Goal: Find contact information: Find contact information

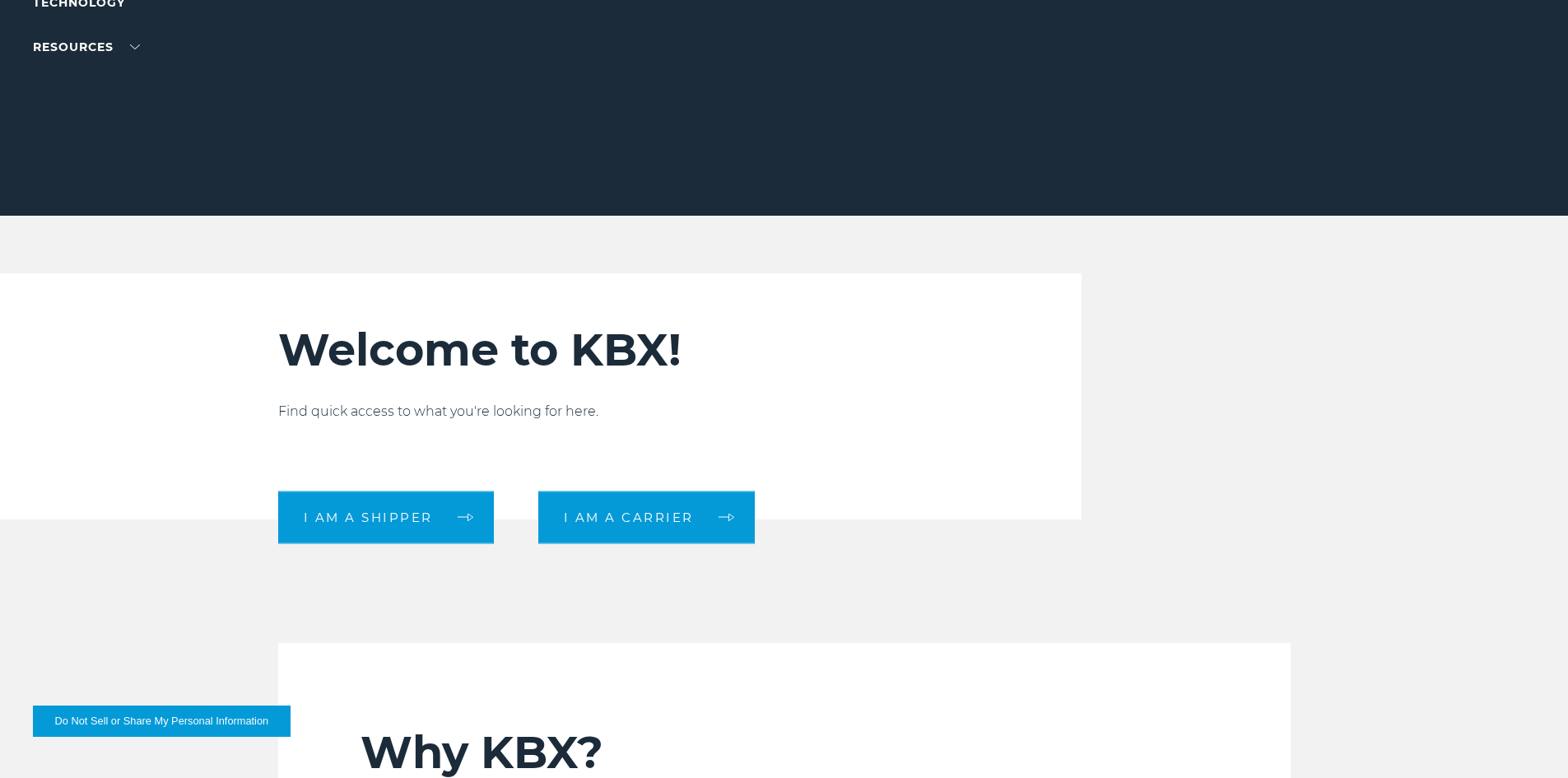
scroll to position [411, 0]
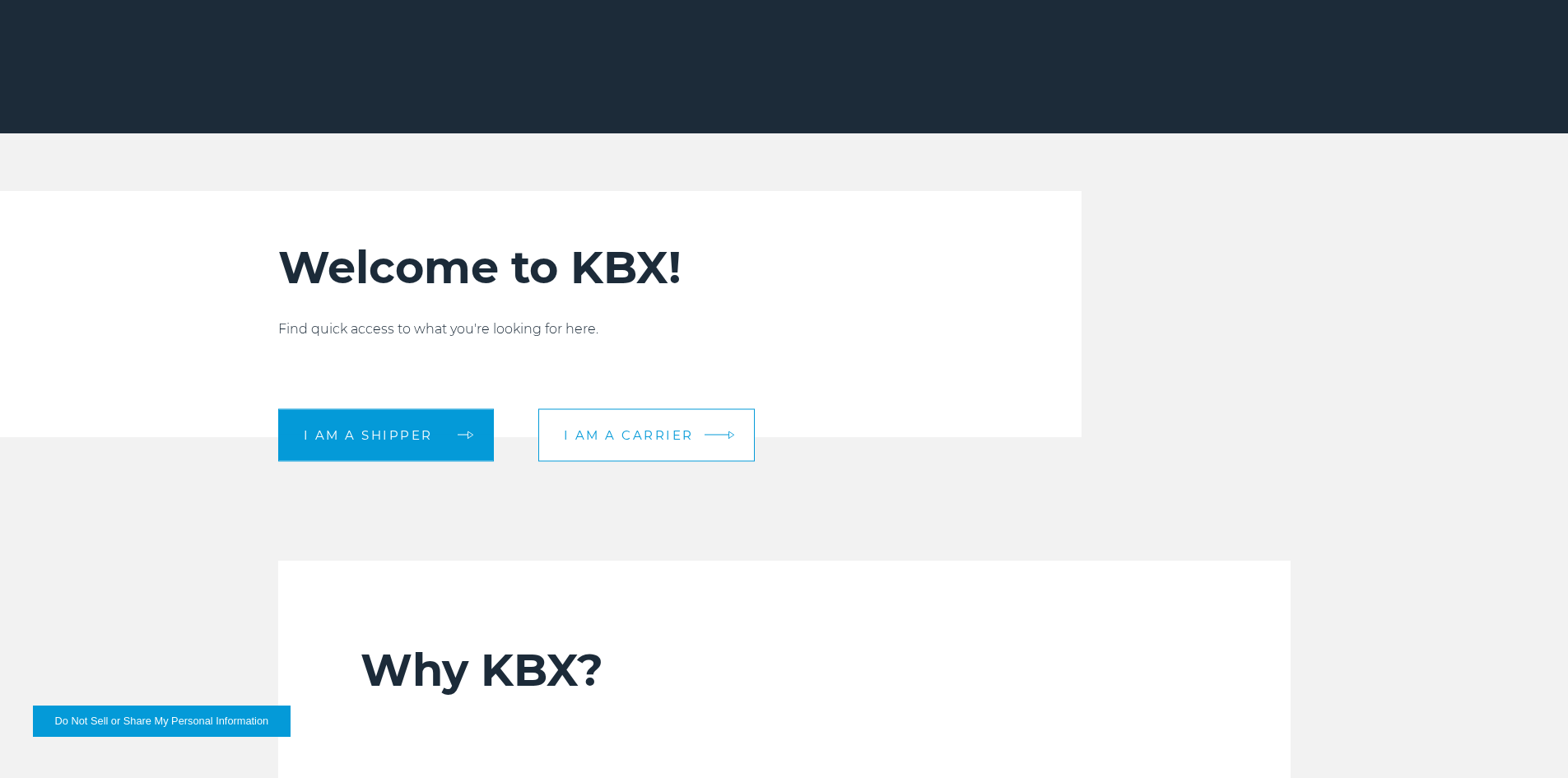
click at [653, 420] on link "I am a carrier" at bounding box center [646, 435] width 217 height 53
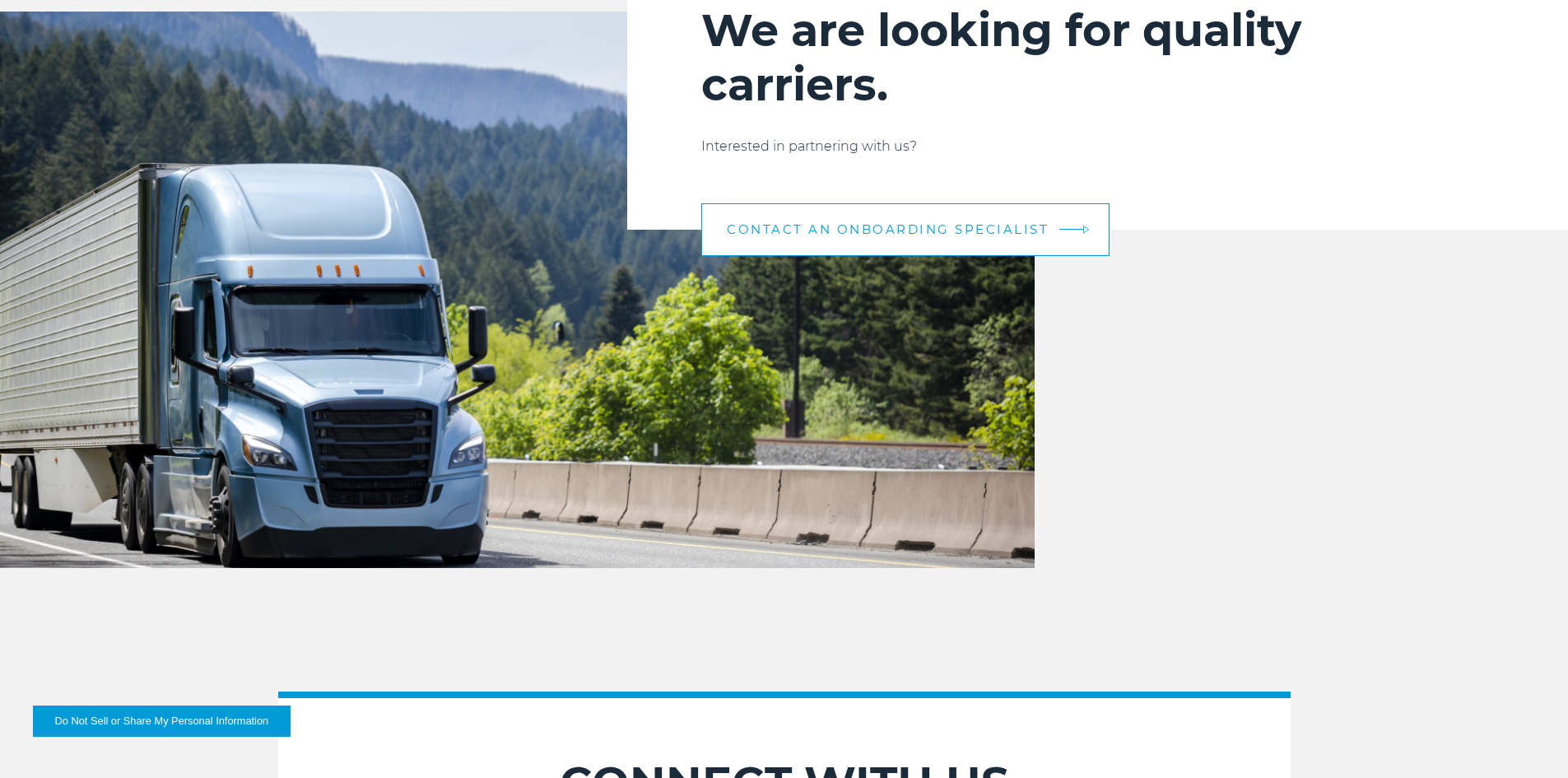
scroll to position [1858, 0]
click at [1001, 214] on link "CONTACT AN ONBOARDING SPECIALIST" at bounding box center [906, 231] width 409 height 53
click at [1031, 225] on span "CONTACT AN ONBOARDING SPECIALIST" at bounding box center [887, 230] width 322 height 12
click at [1074, 230] on em at bounding box center [1072, 230] width 25 height 1
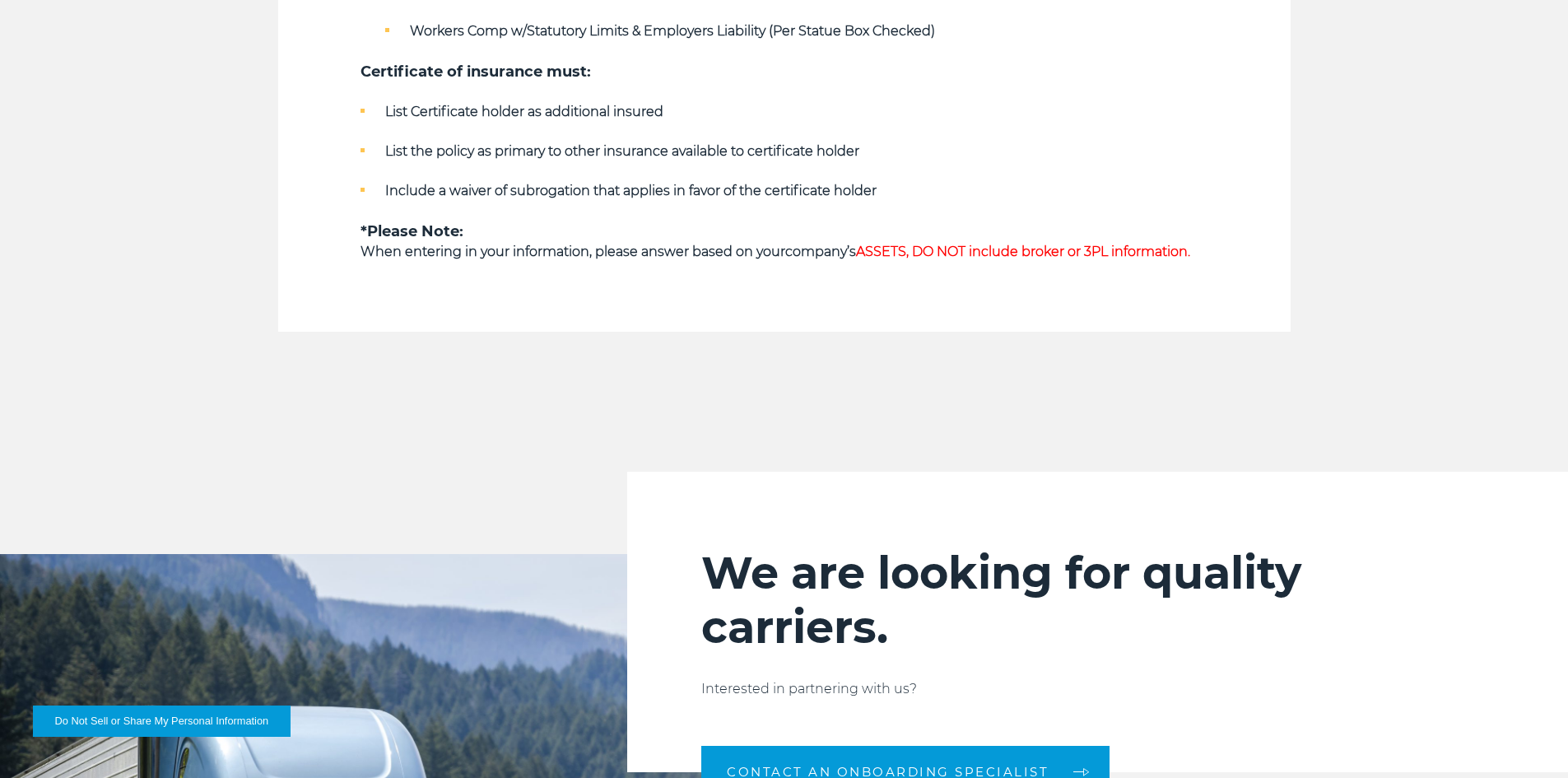
scroll to position [1034, 0]
